Goal: Task Accomplishment & Management: Use online tool/utility

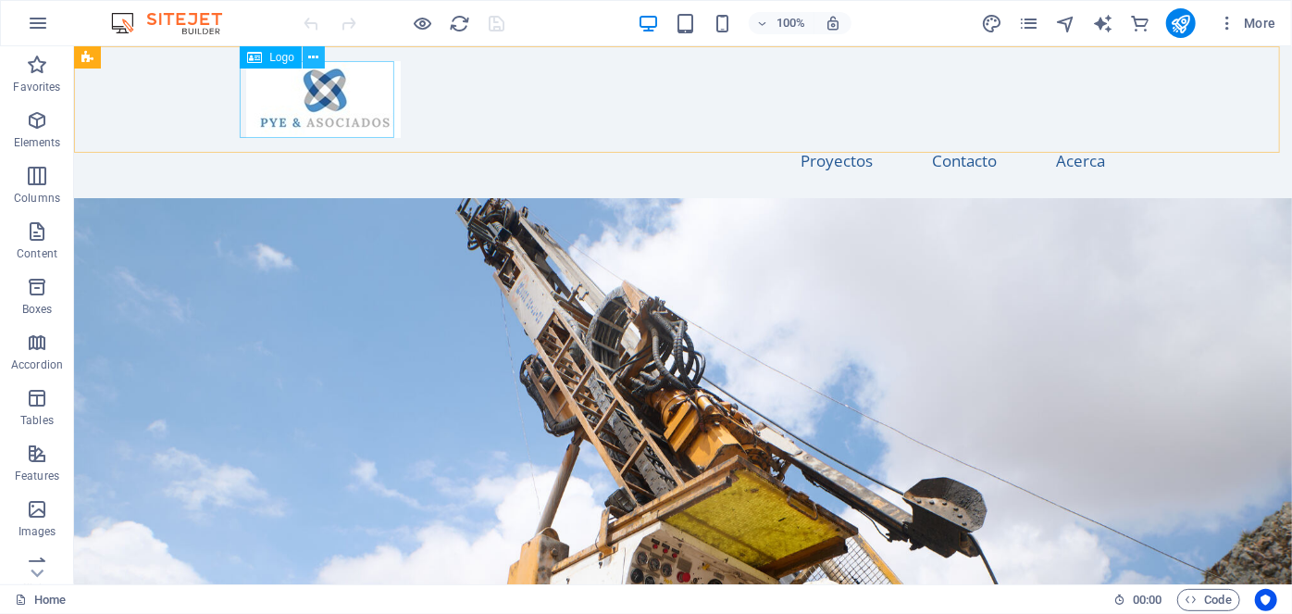
click at [308, 55] on icon at bounding box center [313, 57] width 10 height 19
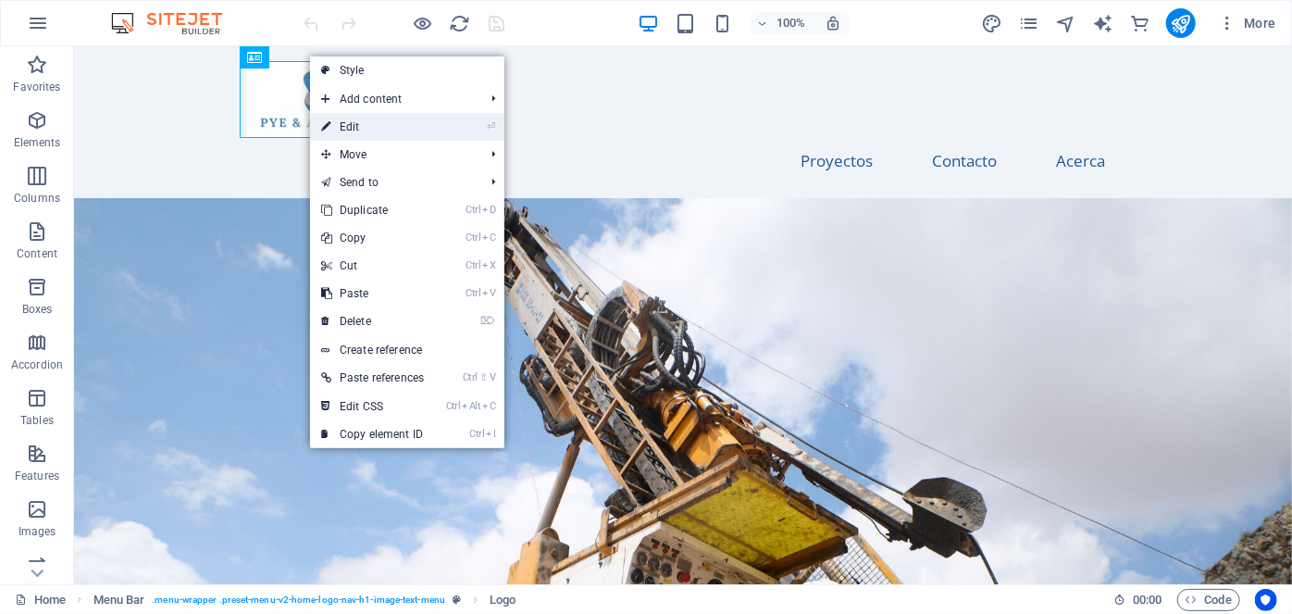
click at [337, 124] on link "⏎ Edit" at bounding box center [372, 127] width 125 height 28
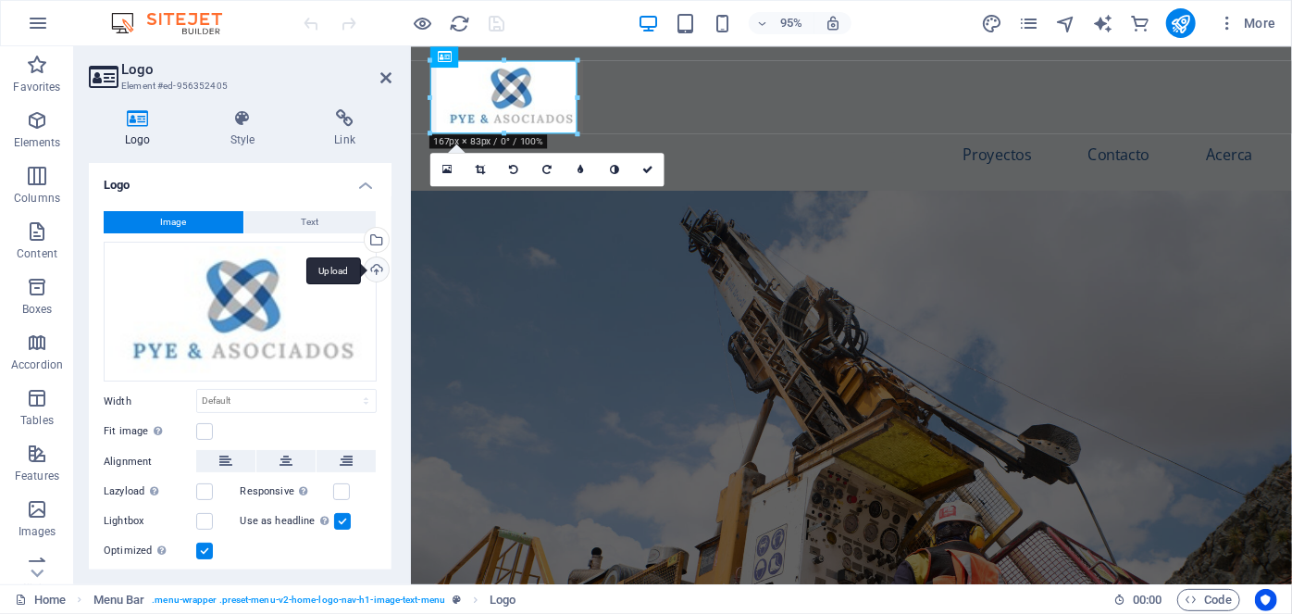
click at [373, 269] on div "Upload" at bounding box center [375, 271] width 28 height 28
click at [383, 77] on icon at bounding box center [385, 77] width 11 height 15
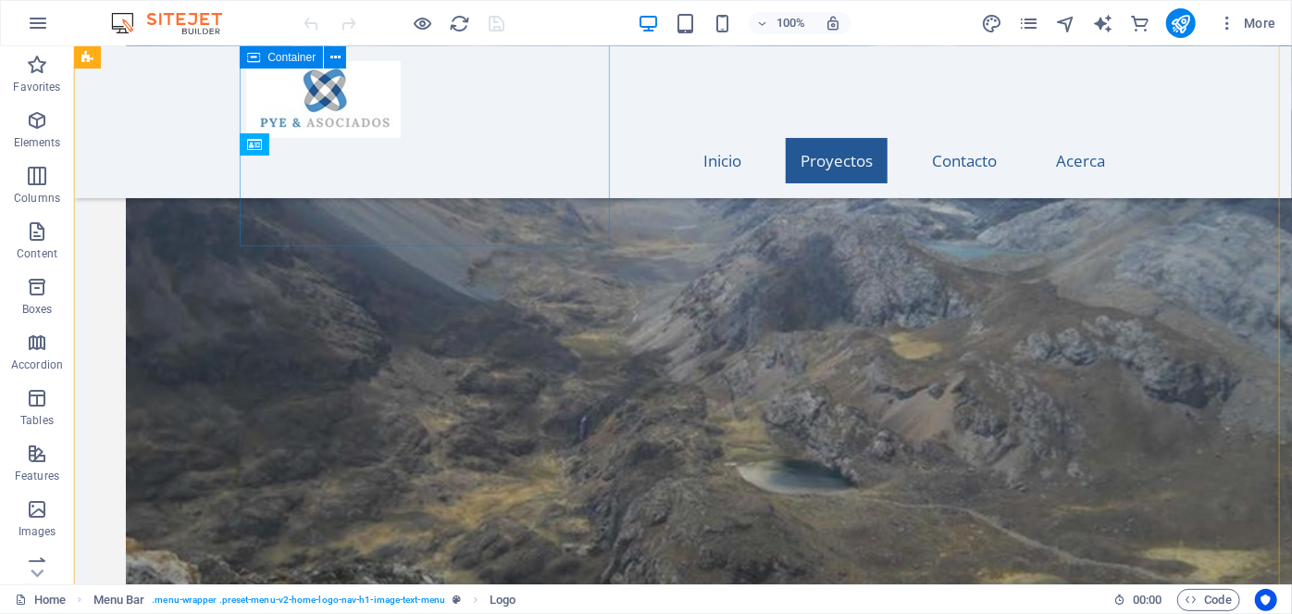
scroll to position [2019, 0]
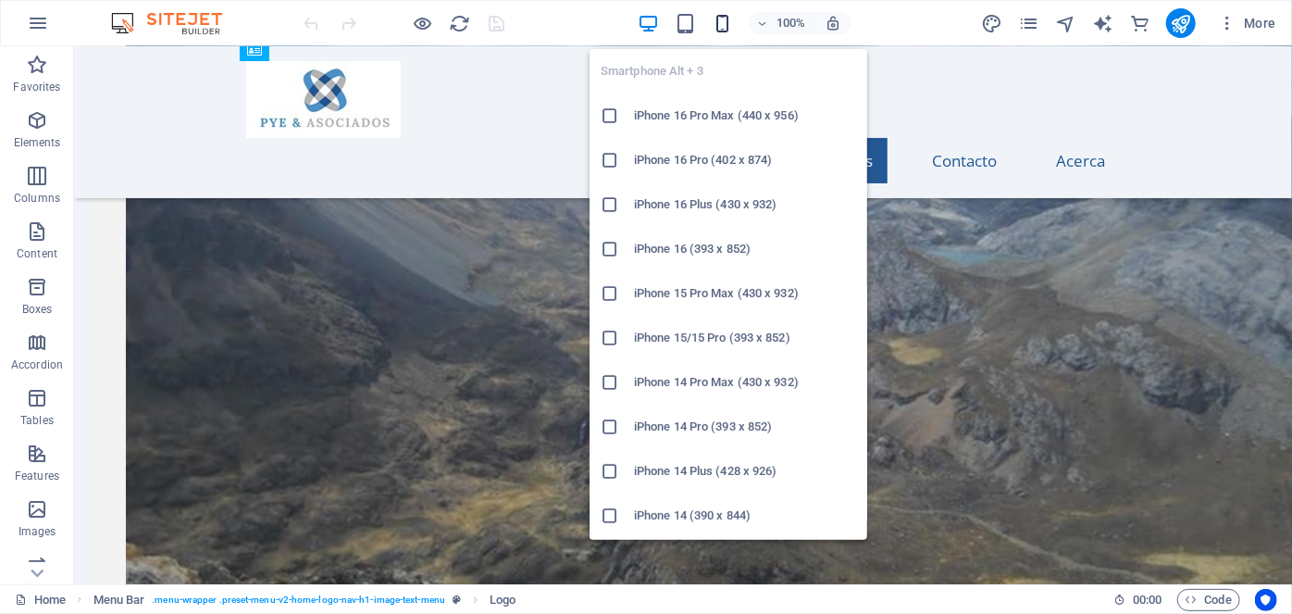
click at [720, 22] on icon "button" at bounding box center [722, 23] width 21 height 21
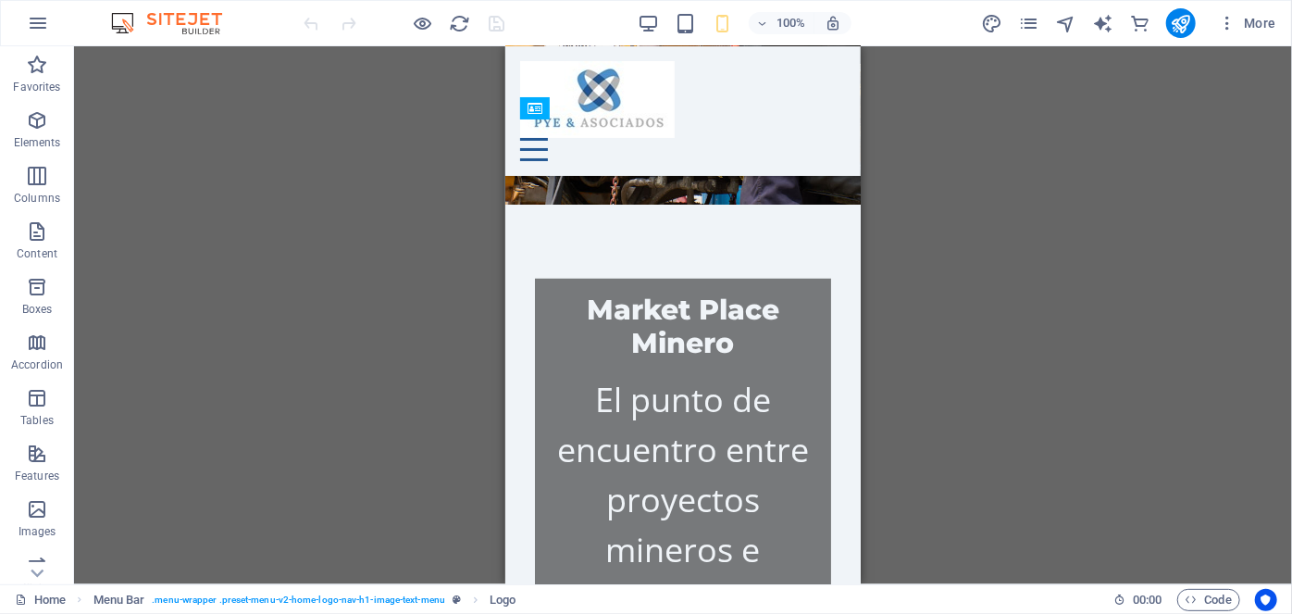
scroll to position [623, 0]
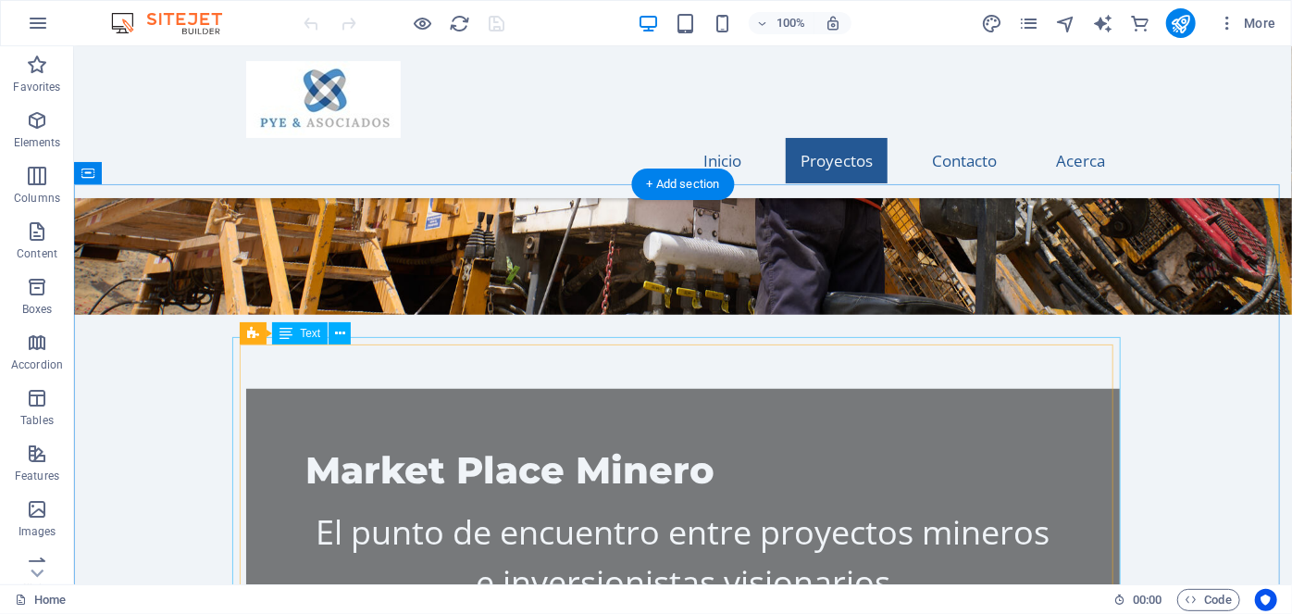
scroll to position [673, 0]
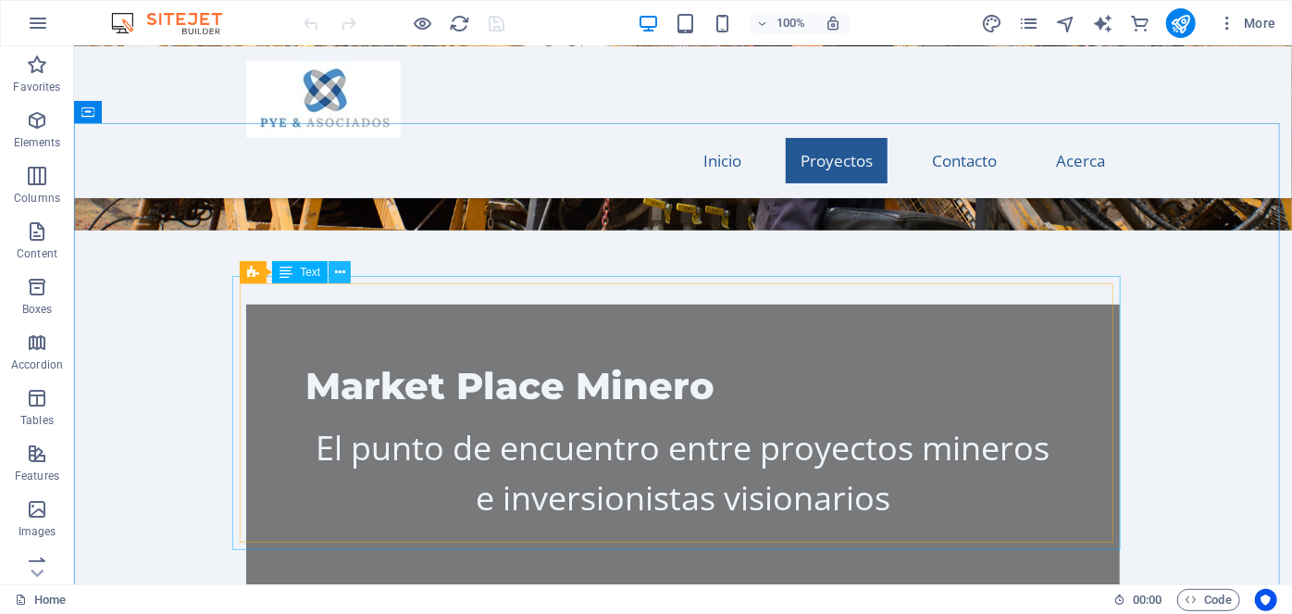
click at [341, 272] on icon at bounding box center [340, 272] width 10 height 19
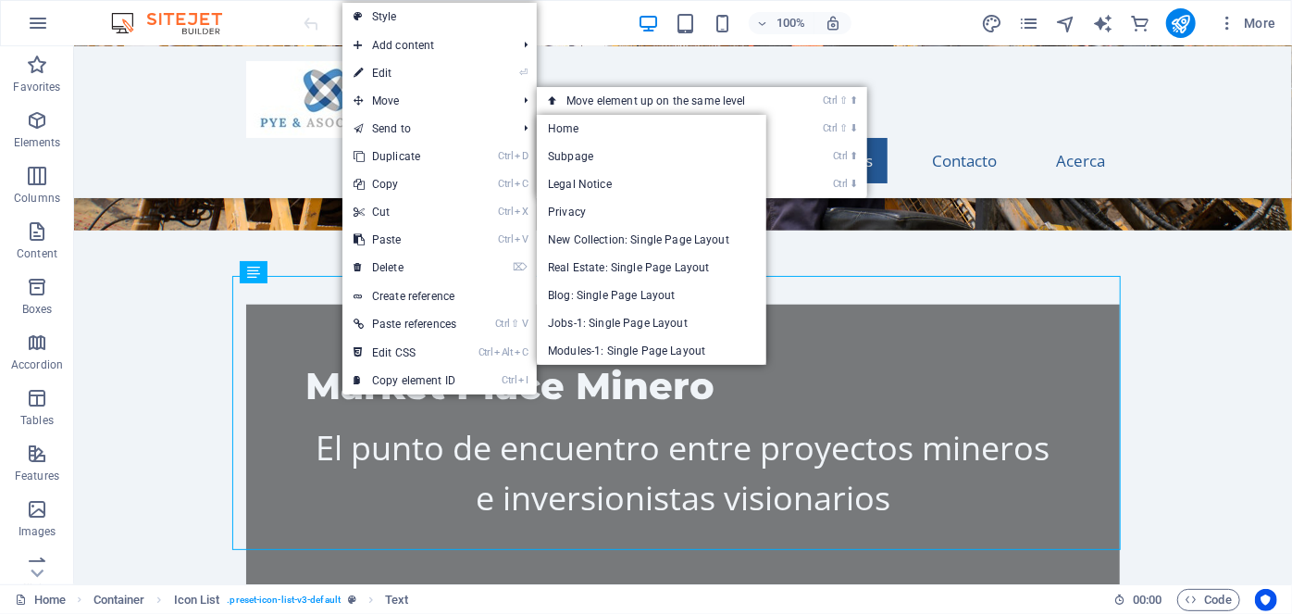
drag, startPoint x: 387, startPoint y: 74, endPoint x: 383, endPoint y: 87, distance: 13.5
click at [387, 74] on link "⏎ Edit" at bounding box center [405, 73] width 125 height 28
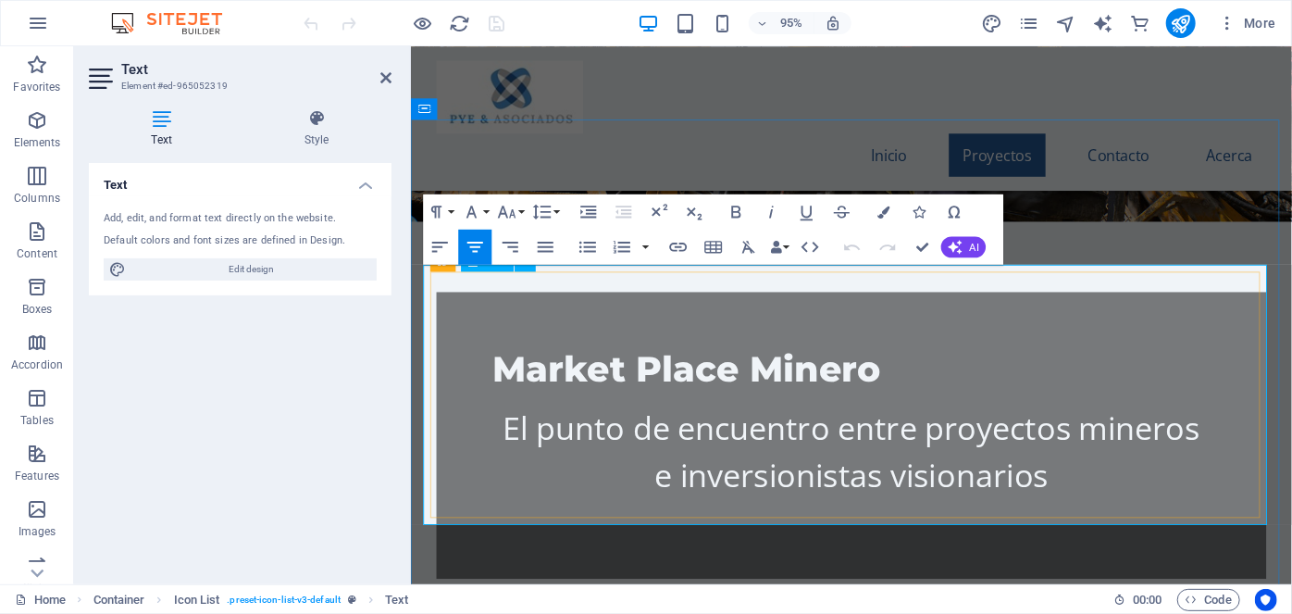
drag, startPoint x: 459, startPoint y: 293, endPoint x: 1114, endPoint y: 494, distance: 684.9
click at [517, 207] on button "Font Size" at bounding box center [509, 211] width 33 height 35
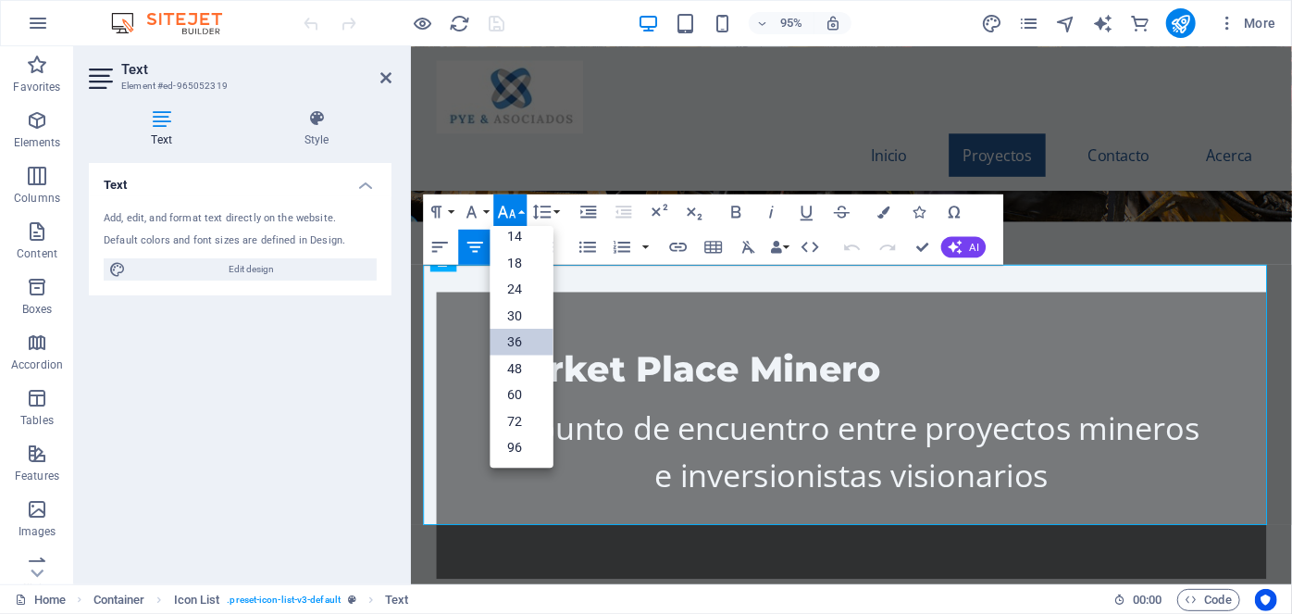
scroll to position [149, 0]
click at [520, 287] on link "24" at bounding box center [522, 289] width 63 height 26
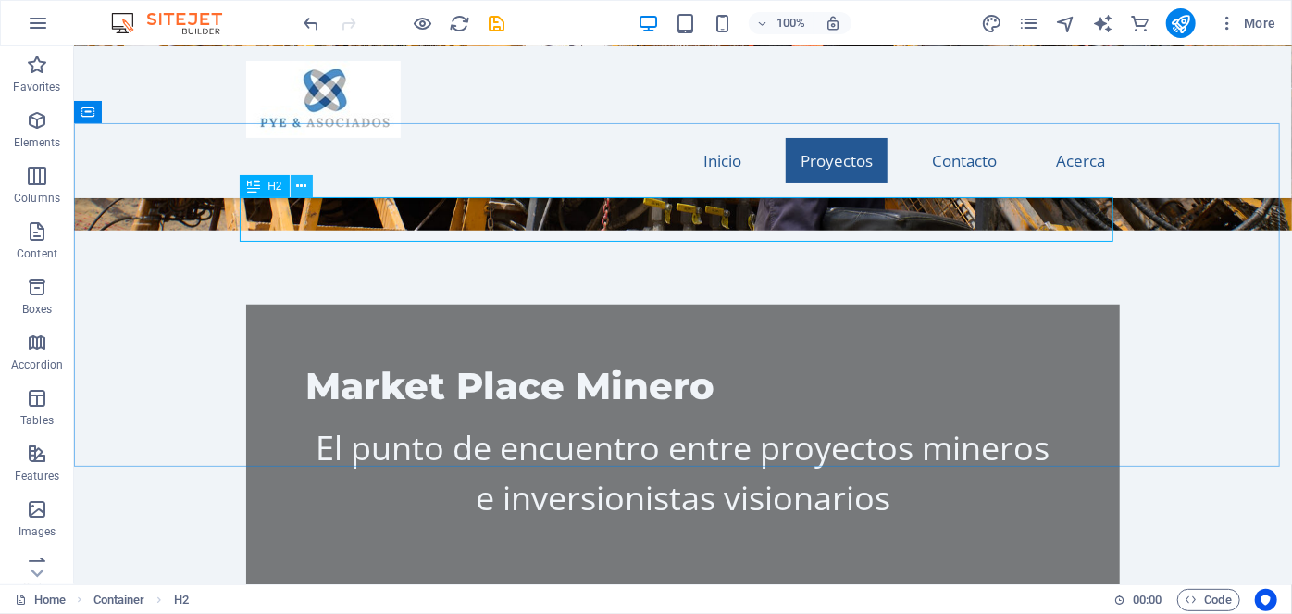
click at [298, 181] on icon at bounding box center [301, 186] width 10 height 19
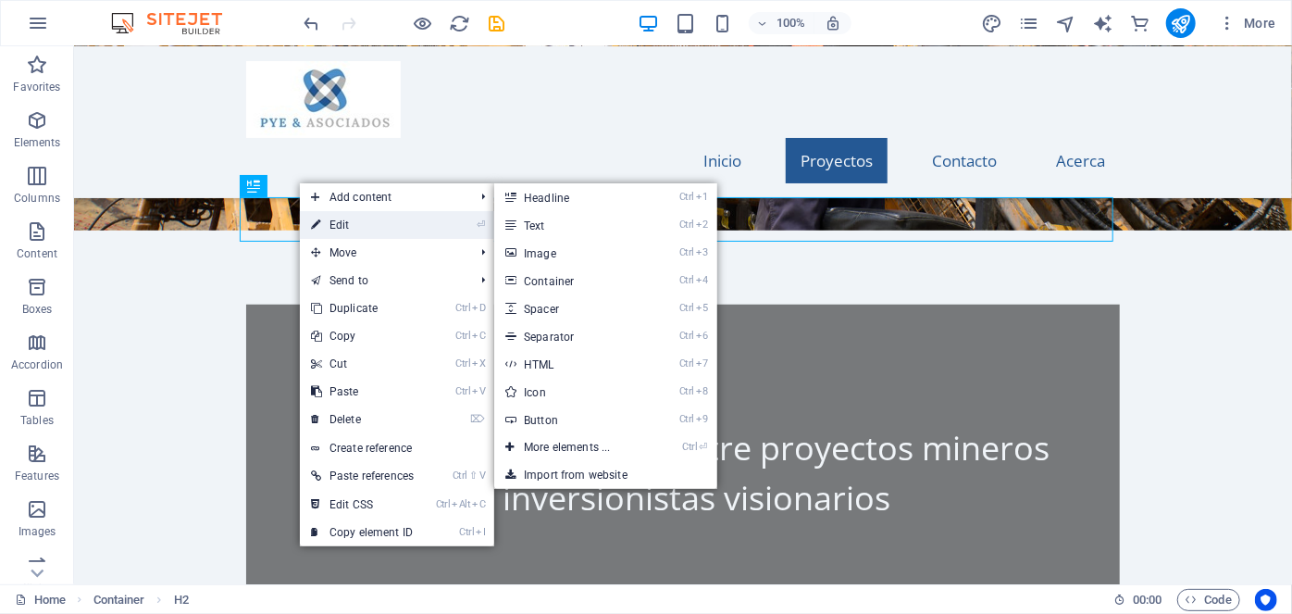
click at [329, 228] on link "⏎ Edit" at bounding box center [362, 225] width 125 height 28
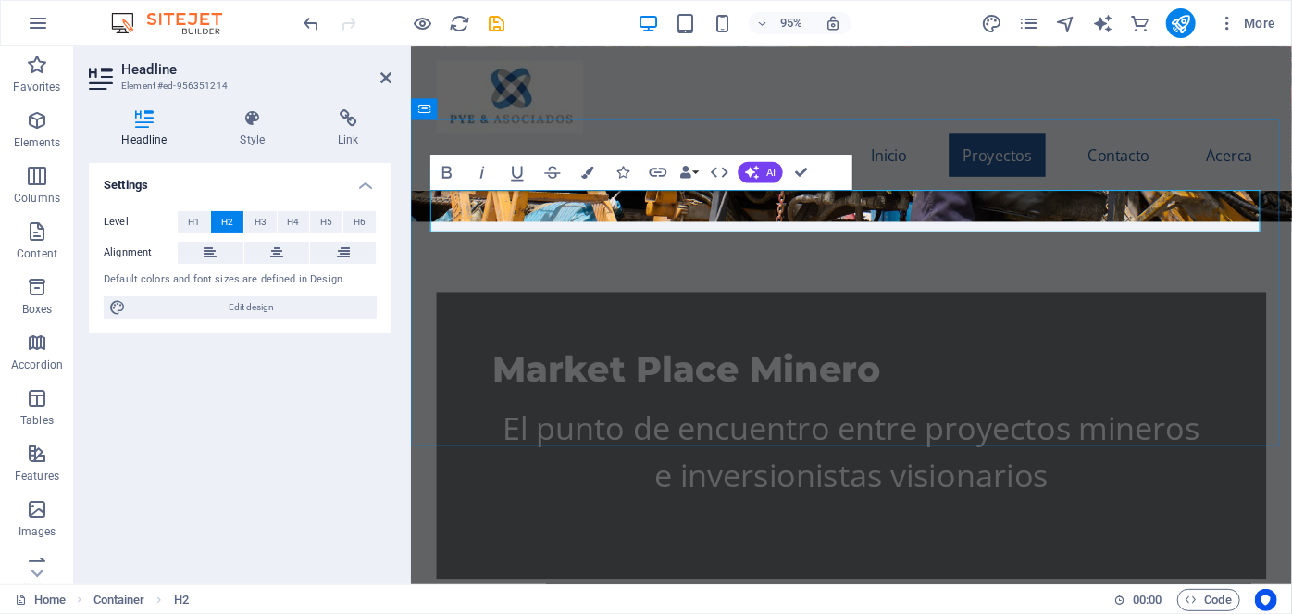
drag, startPoint x: 586, startPoint y: 218, endPoint x: 617, endPoint y: 207, distance: 33.4
click at [192, 219] on span "H1" at bounding box center [194, 222] width 12 height 22
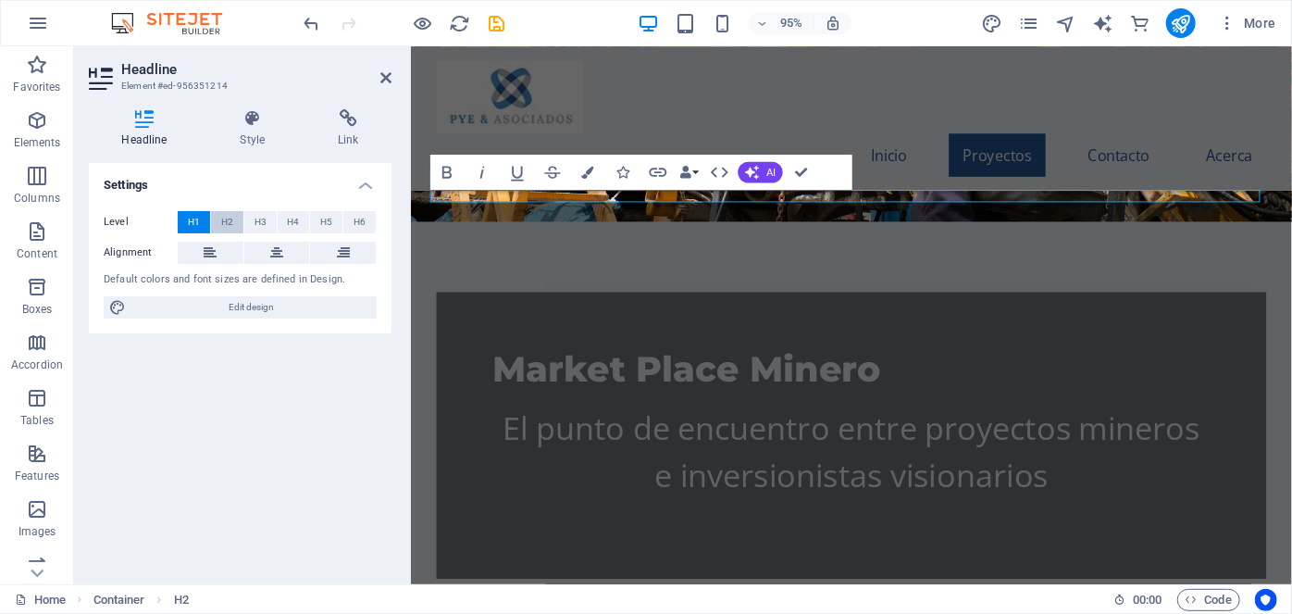
click at [221, 215] on span "H2" at bounding box center [227, 222] width 12 height 22
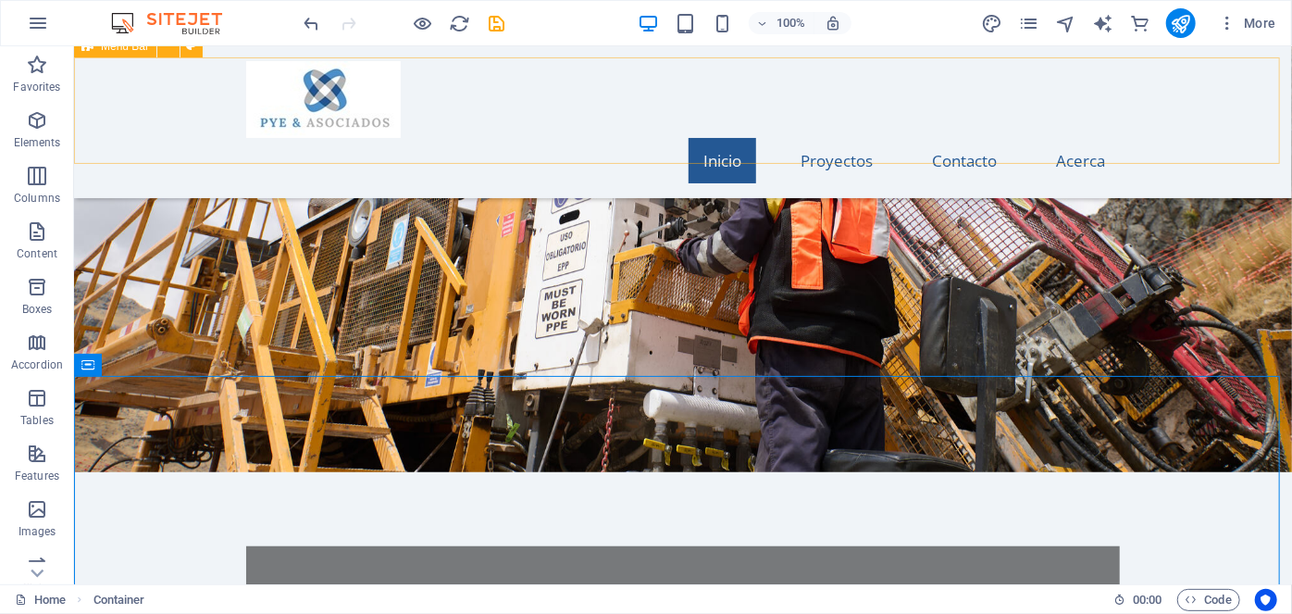
scroll to position [420, 0]
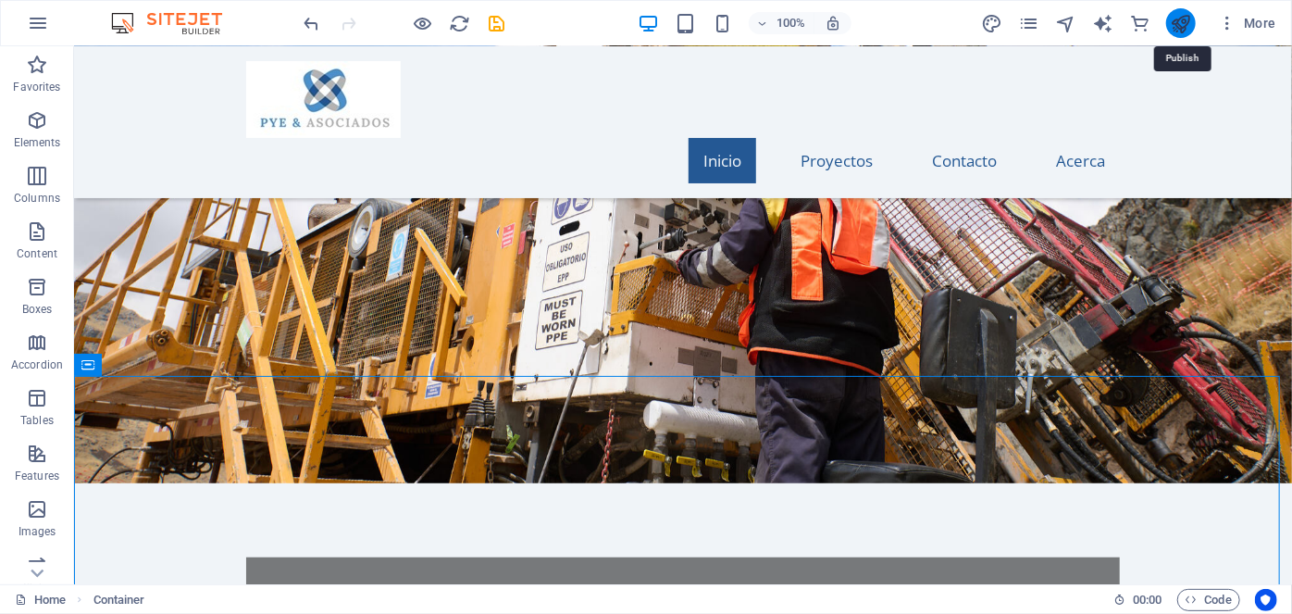
click at [1187, 25] on icon "publish" at bounding box center [1180, 23] width 21 height 21
